Goal: Find specific fact: Find specific fact

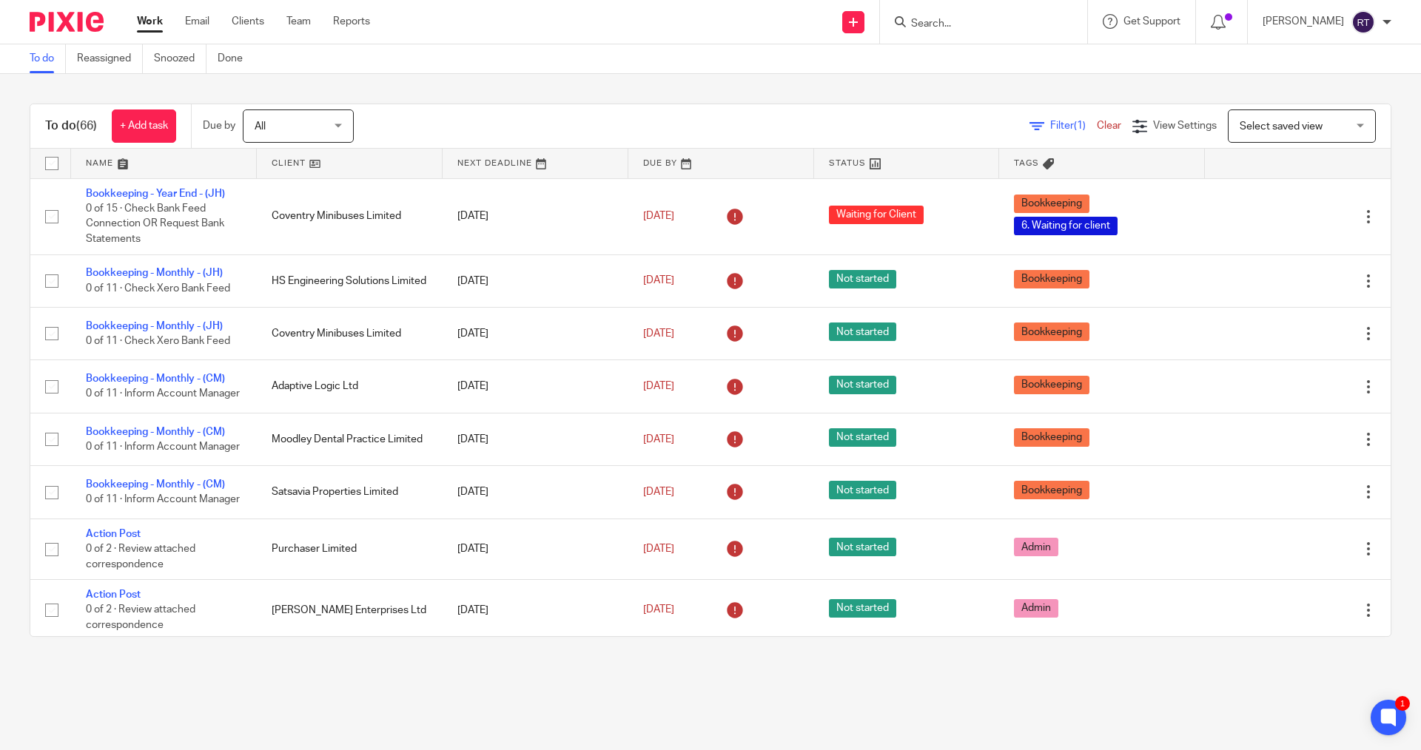
click at [687, 19] on input "Search" at bounding box center [975, 24] width 133 height 13
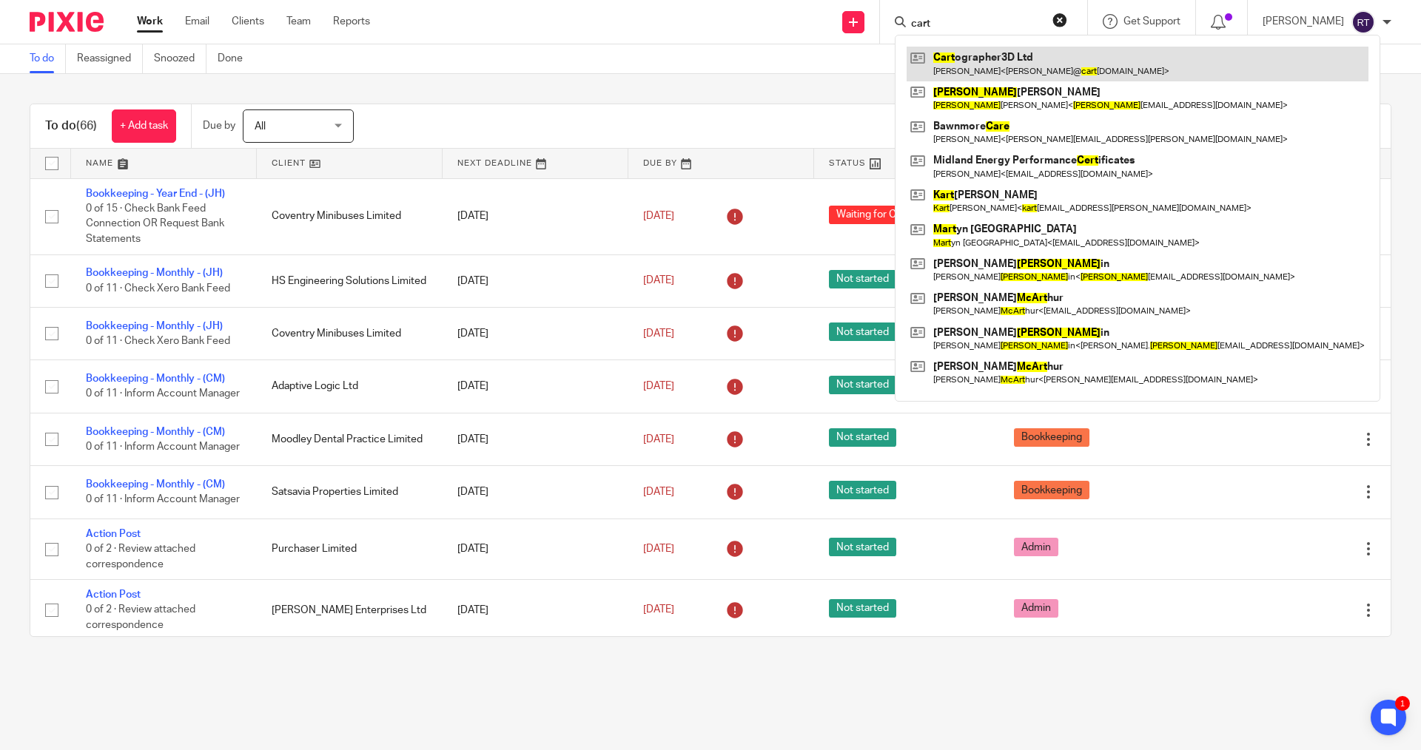
type input "cart"
click at [687, 64] on link at bounding box center [1137, 64] width 462 height 34
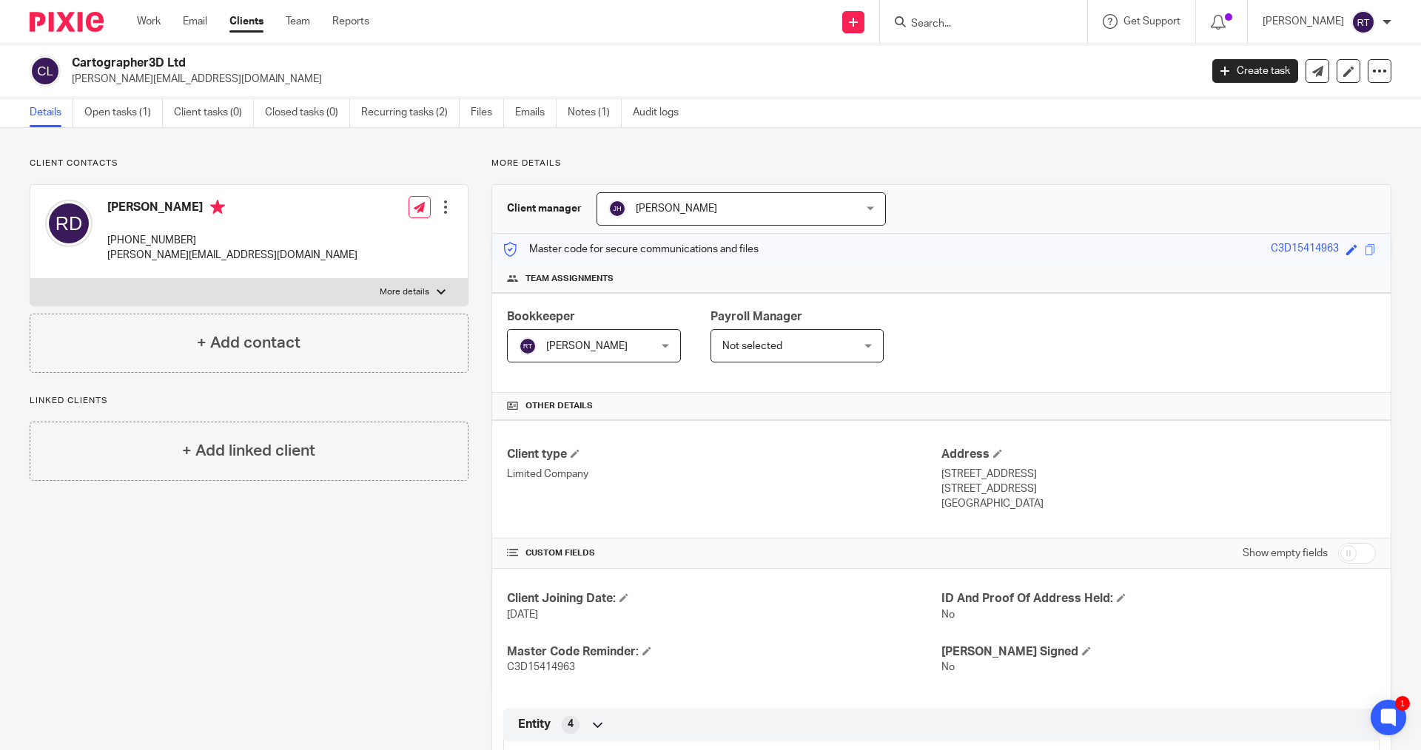
click at [251, 292] on label "More details" at bounding box center [248, 292] width 437 height 27
click at [30, 279] on input "More details" at bounding box center [30, 278] width 1 height 1
checkbox input "true"
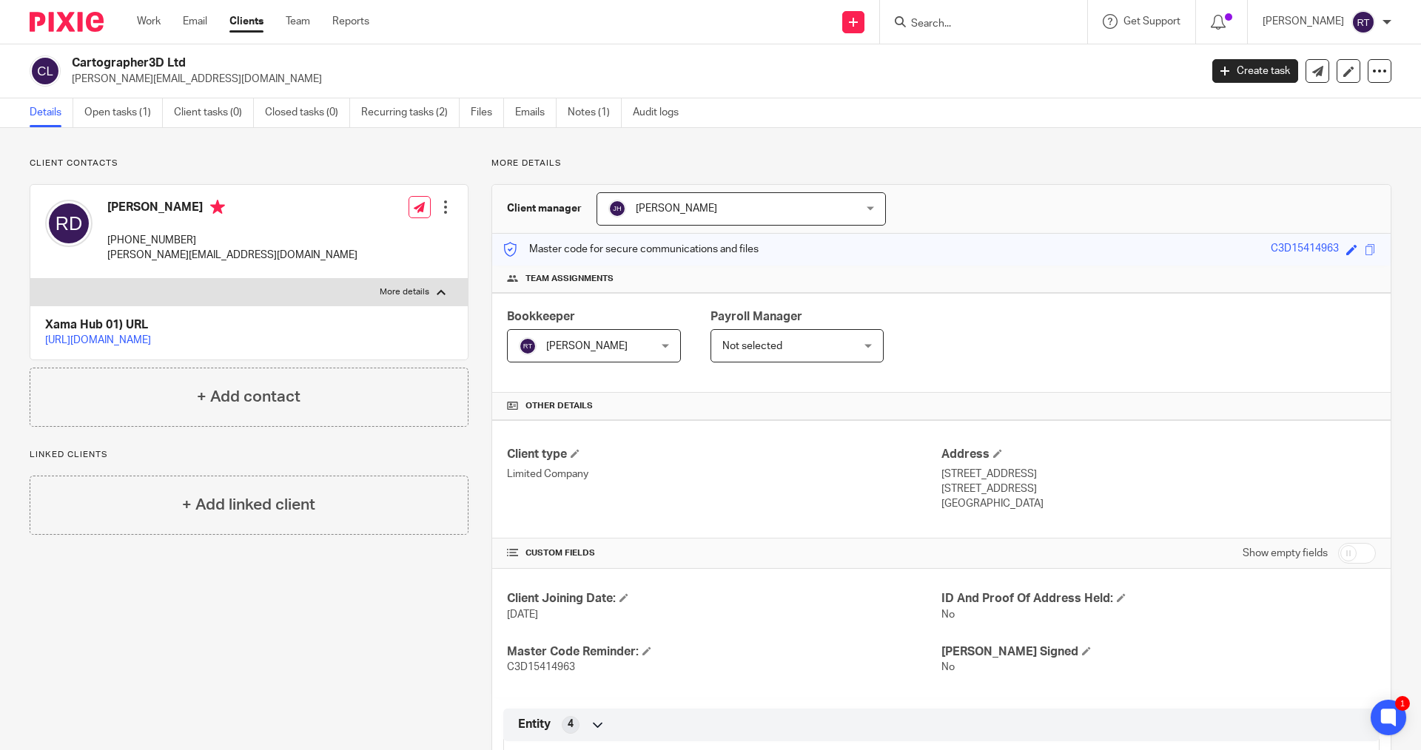
click at [127, 203] on h4 "[PERSON_NAME]" at bounding box center [232, 209] width 250 height 18
copy h4 "Richard"
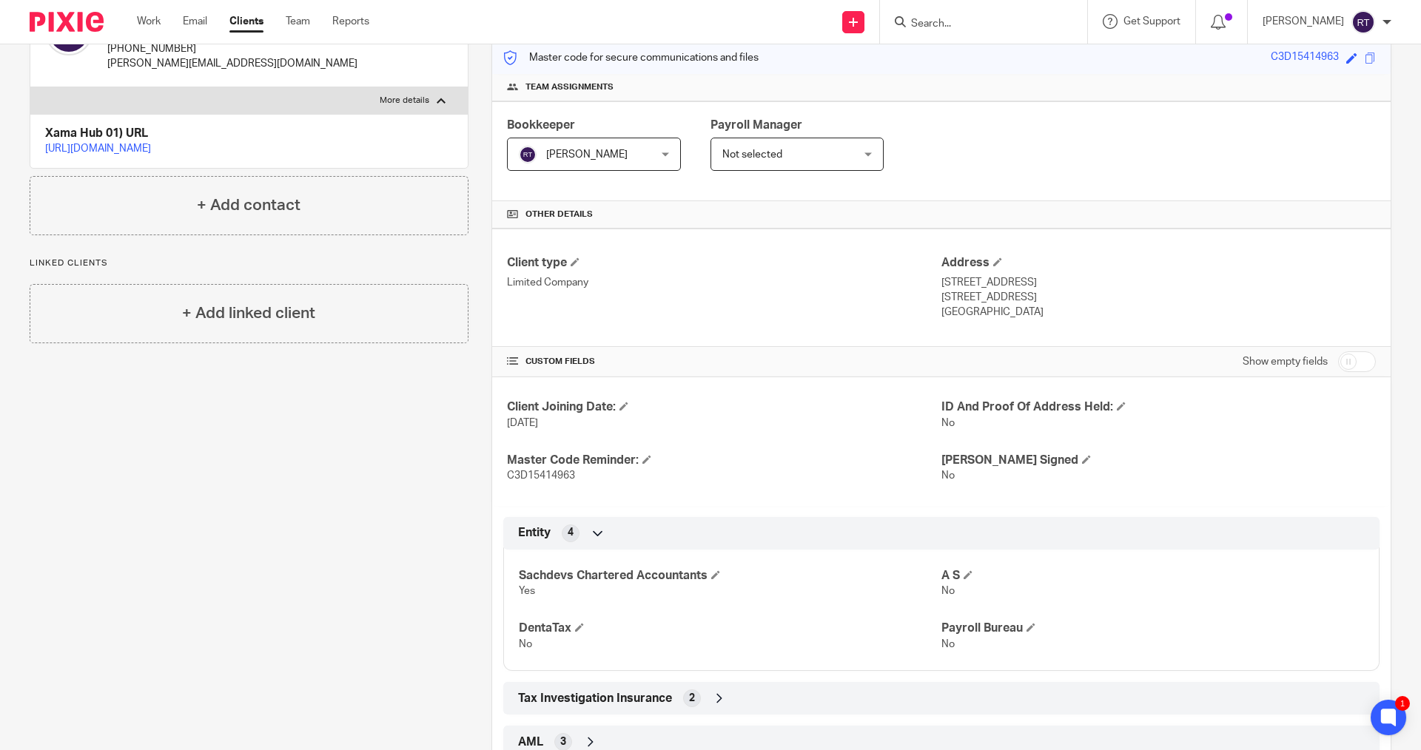
scroll to position [328, 0]
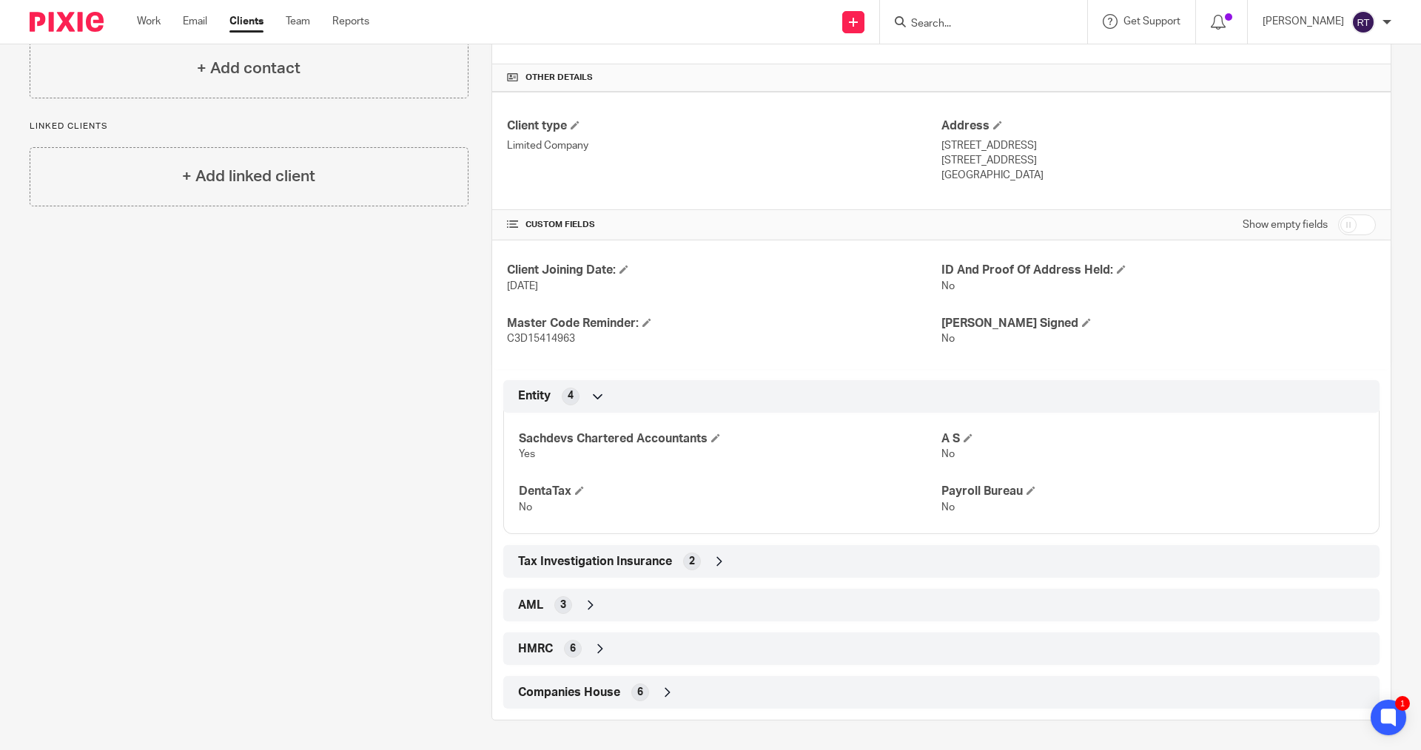
click at [704, 697] on div "Companies House 6" at bounding box center [941, 692] width 854 height 25
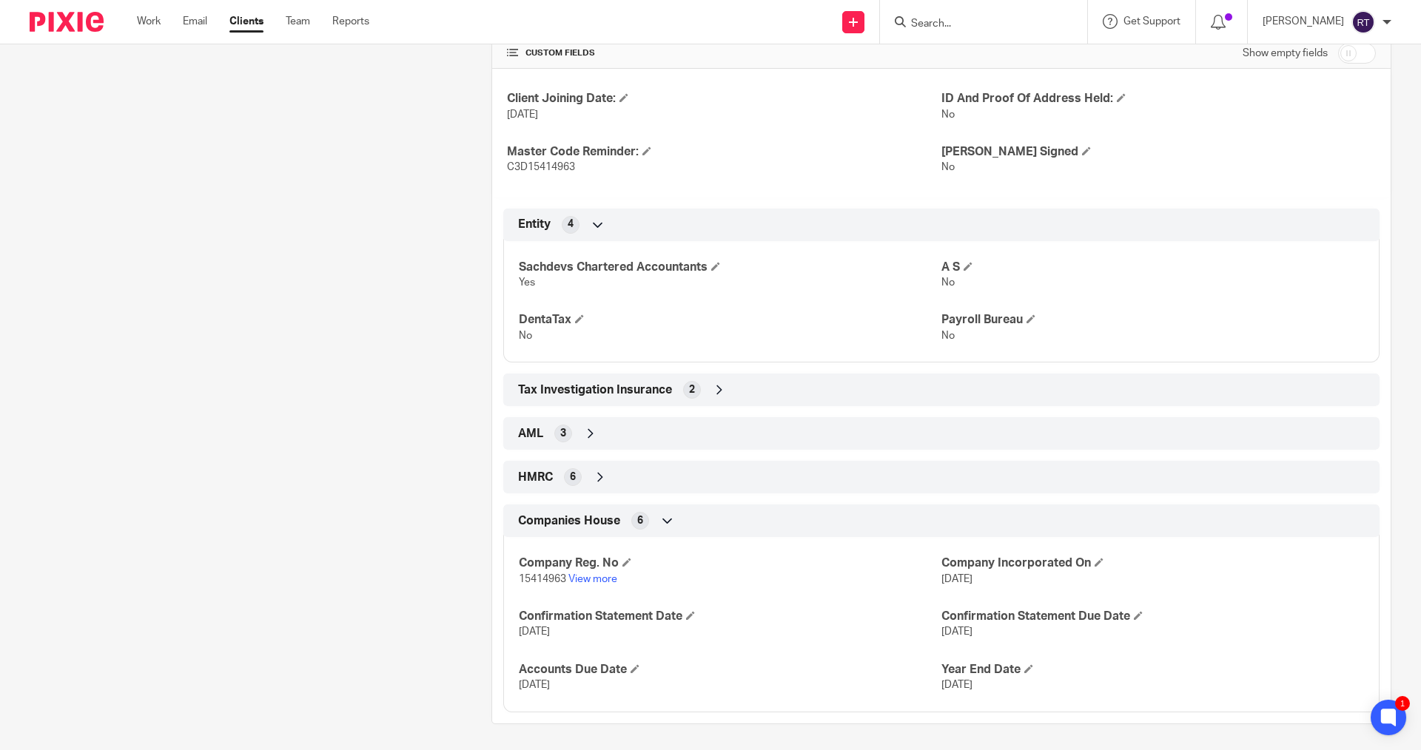
scroll to position [504, 0]
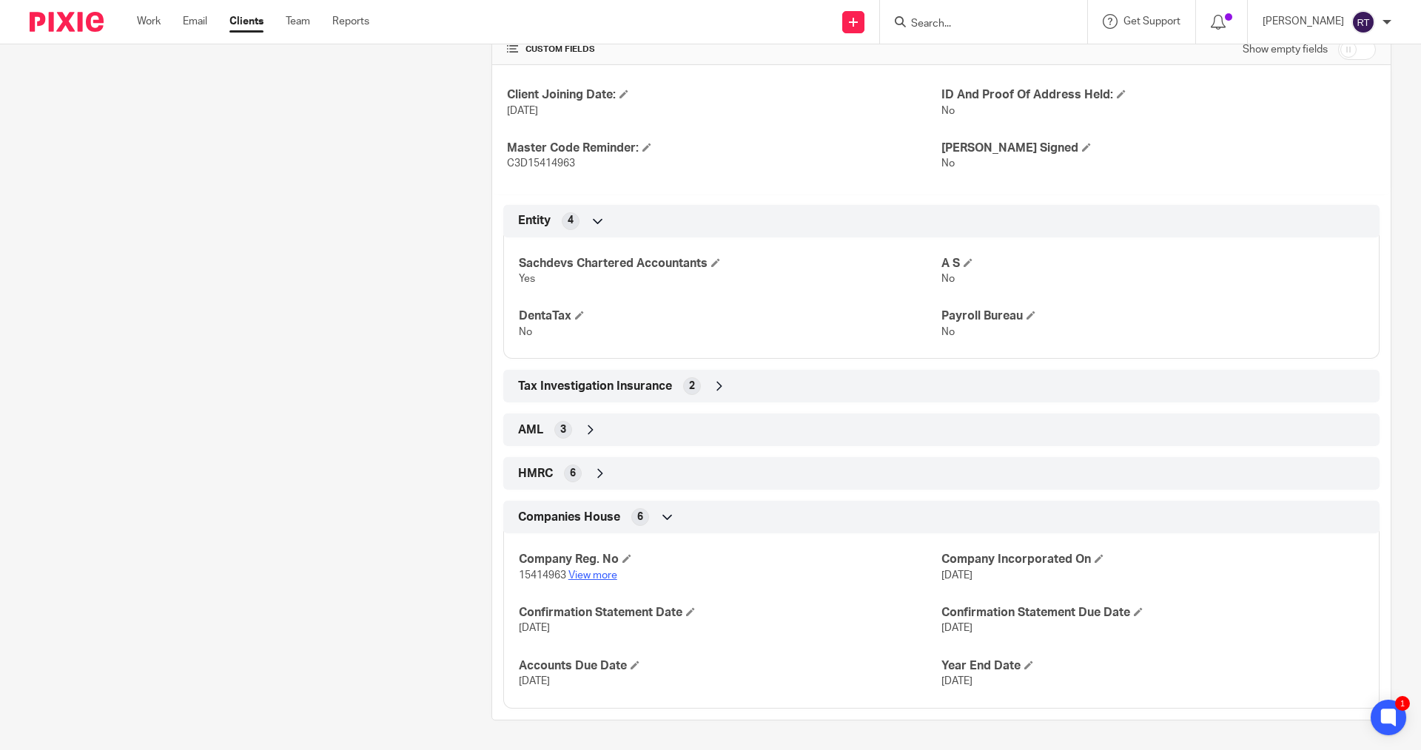
click at [589, 578] on link "View more" at bounding box center [592, 575] width 49 height 10
click at [257, 157] on div "Client contacts Richard Davies +44 7939 085529 richard@cartographer3d.com Edit …" at bounding box center [238, 187] width 462 height 1067
click at [656, 465] on div "HMRC 6" at bounding box center [941, 473] width 854 height 25
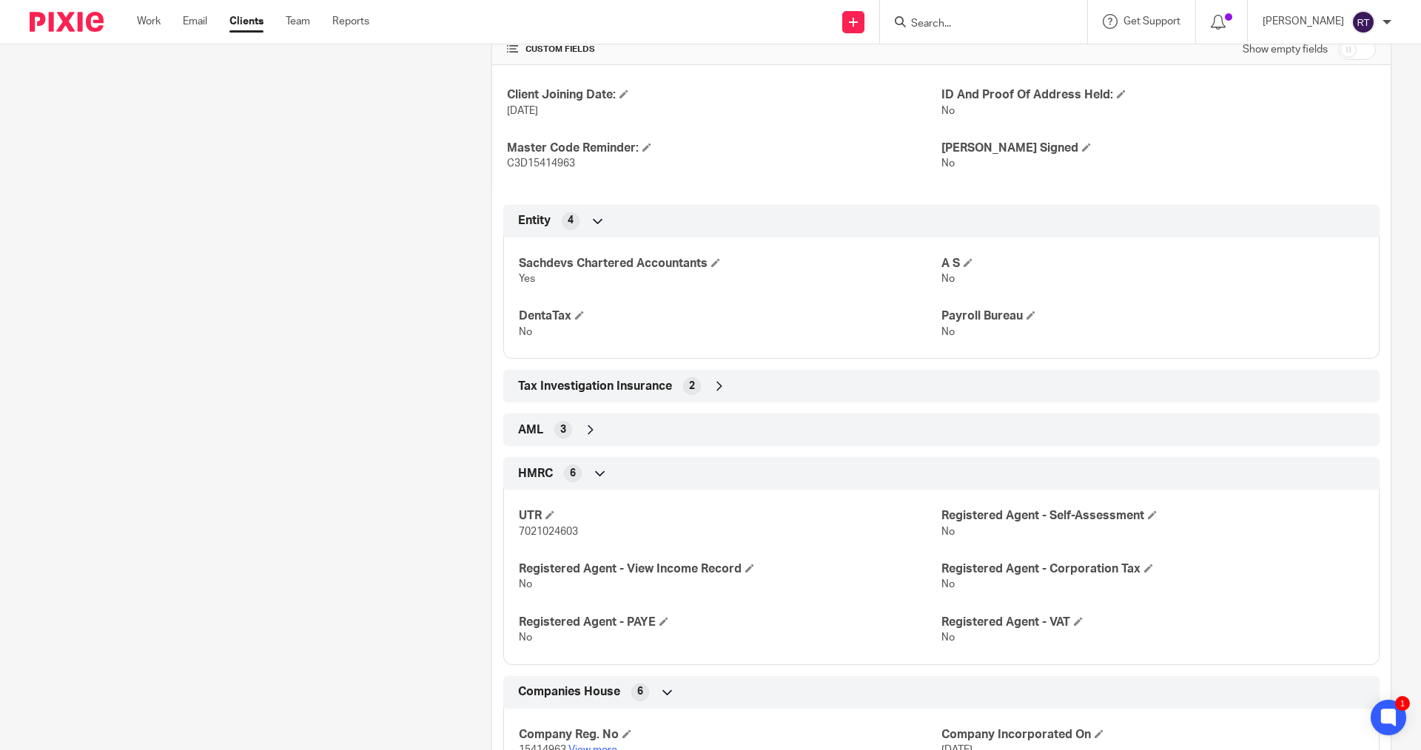
click at [532, 527] on span "7021024603" at bounding box center [548, 532] width 59 height 10
copy span "7021024603"
